Goal: Obtain resource: Download file/media

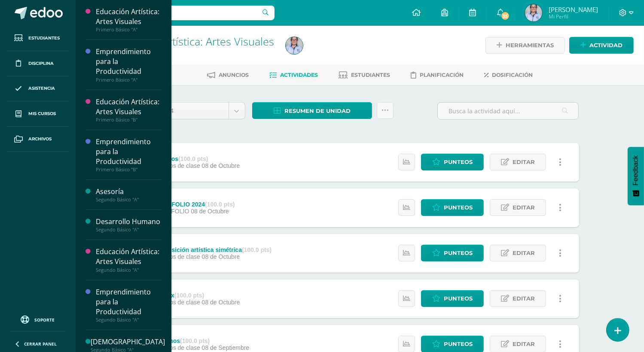
drag, startPoint x: 165, startPoint y: 106, endPoint x: 165, endPoint y: 152, distance: 45.5
click at [165, 152] on div "Educación Artística: Artes Visuales Primero Básico "A" Actividades Estudiantes …" at bounding box center [123, 176] width 96 height 352
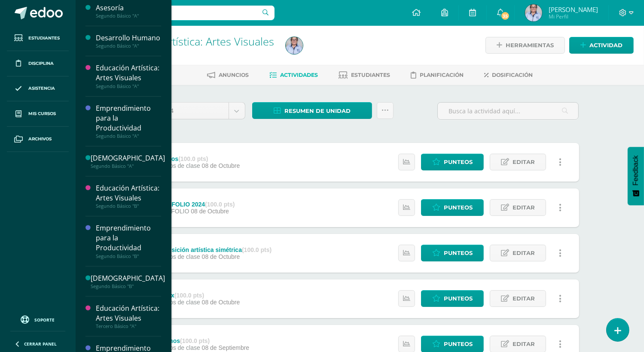
scroll to position [184, 0]
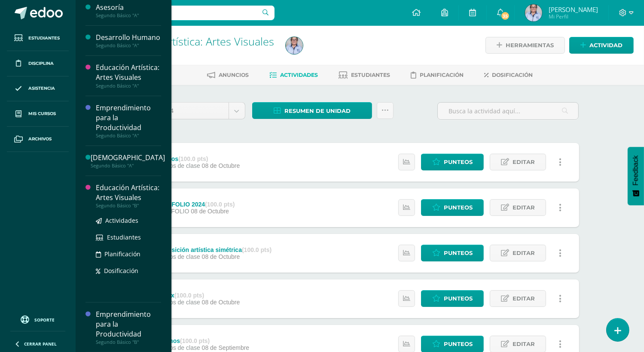
click at [117, 203] on div "Educación Artística: Artes Visuales" at bounding box center [128, 193] width 65 height 20
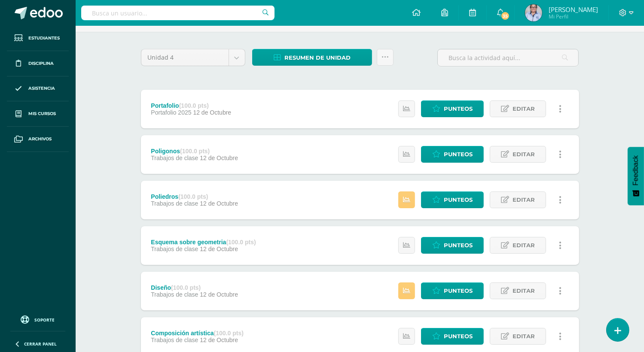
scroll to position [40, 0]
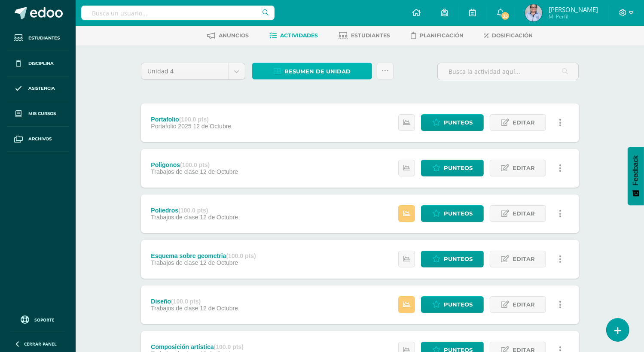
click at [298, 69] on span "Resumen de unidad" at bounding box center [317, 72] width 66 height 16
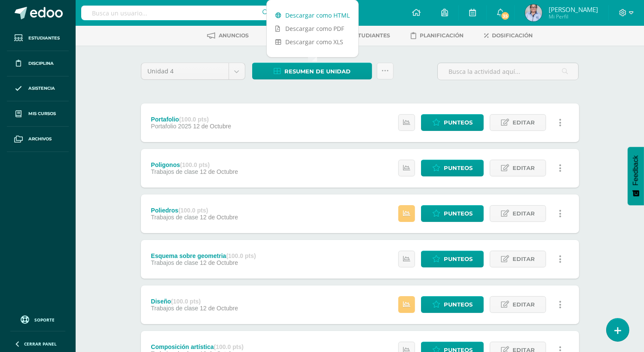
click at [311, 18] on link "Descargar como HTML" at bounding box center [312, 15] width 91 height 13
